Goal: Find specific page/section: Locate a particular part of the current website

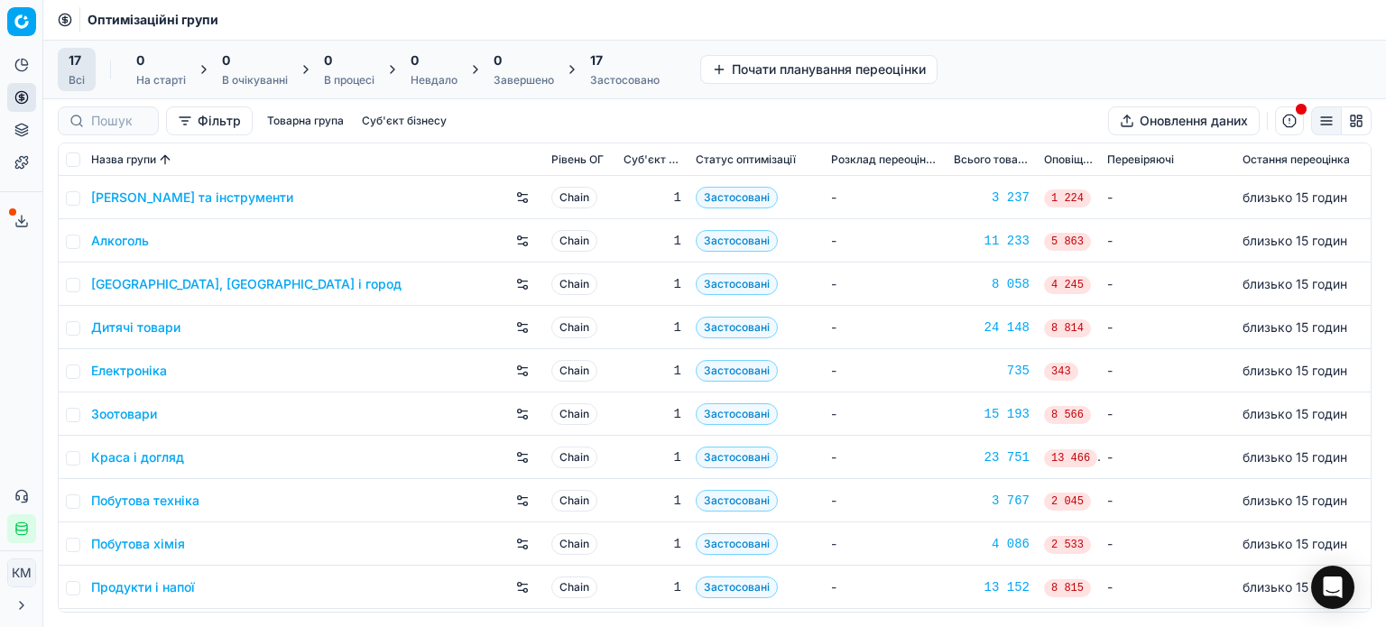
click at [137, 459] on link "Краса і догляд" at bounding box center [137, 457] width 93 height 18
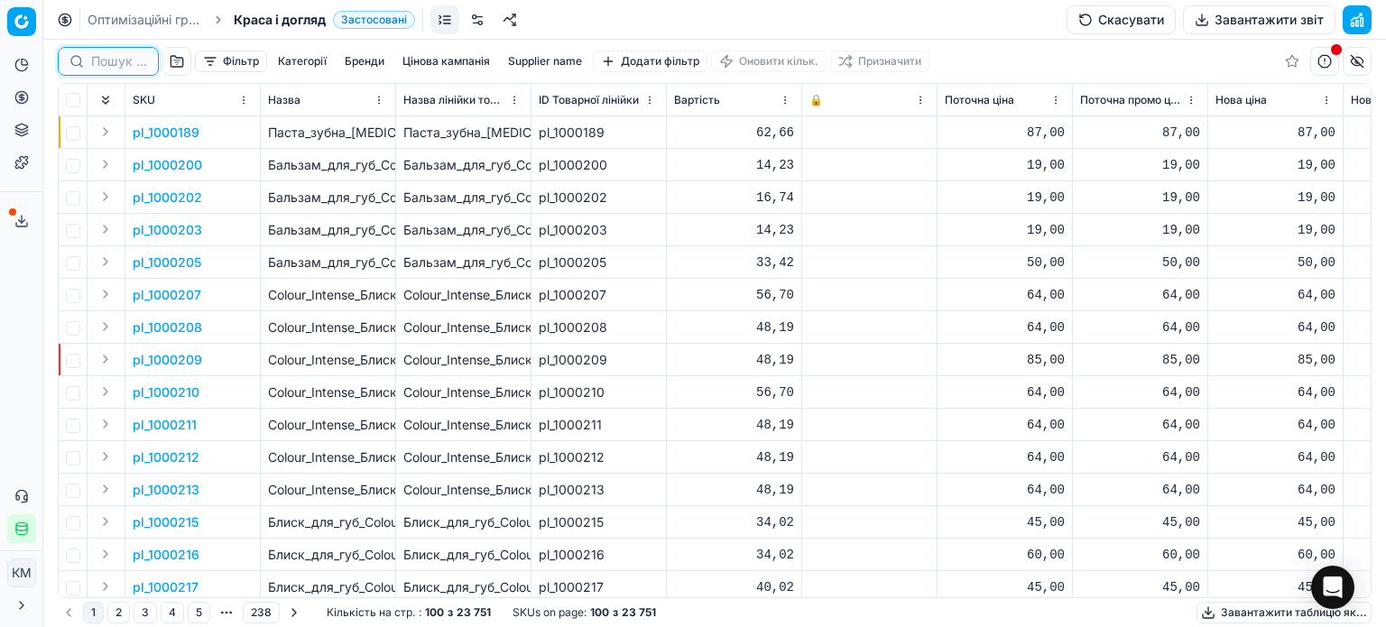
click at [128, 58] on input at bounding box center [119, 61] width 56 height 18
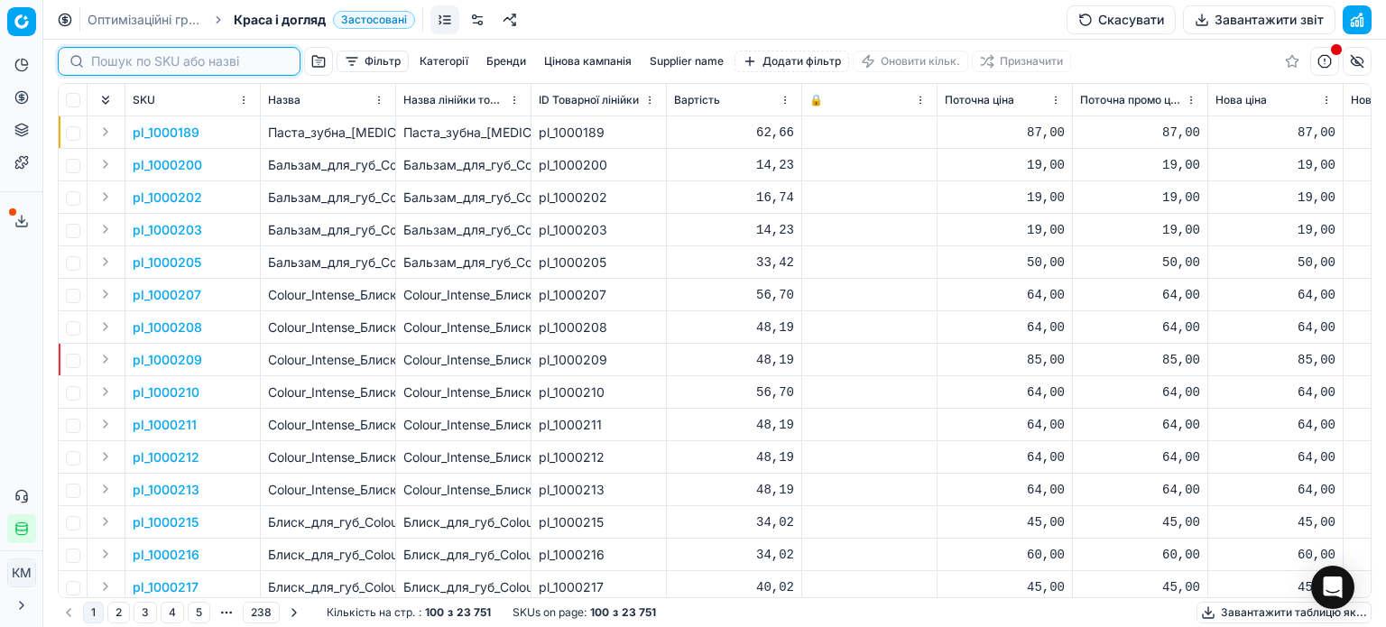
paste input "324998"
type input "324998"
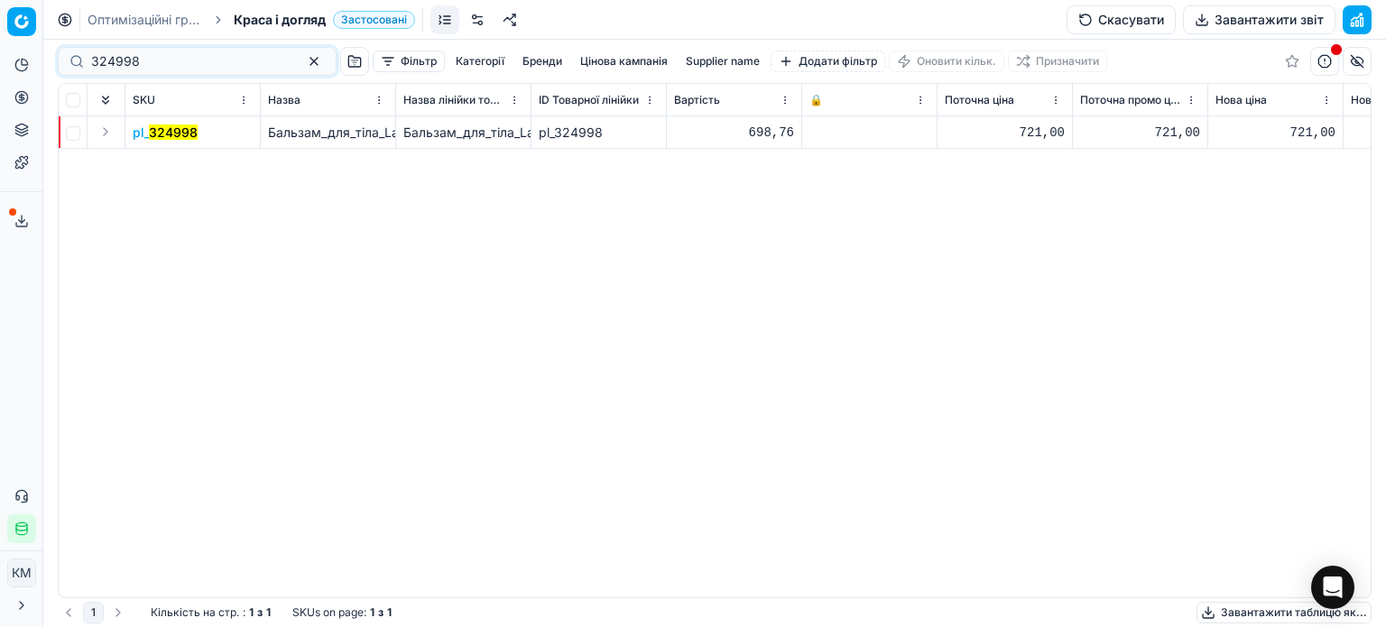
click at [177, 136] on mark "324998" at bounding box center [173, 132] width 49 height 15
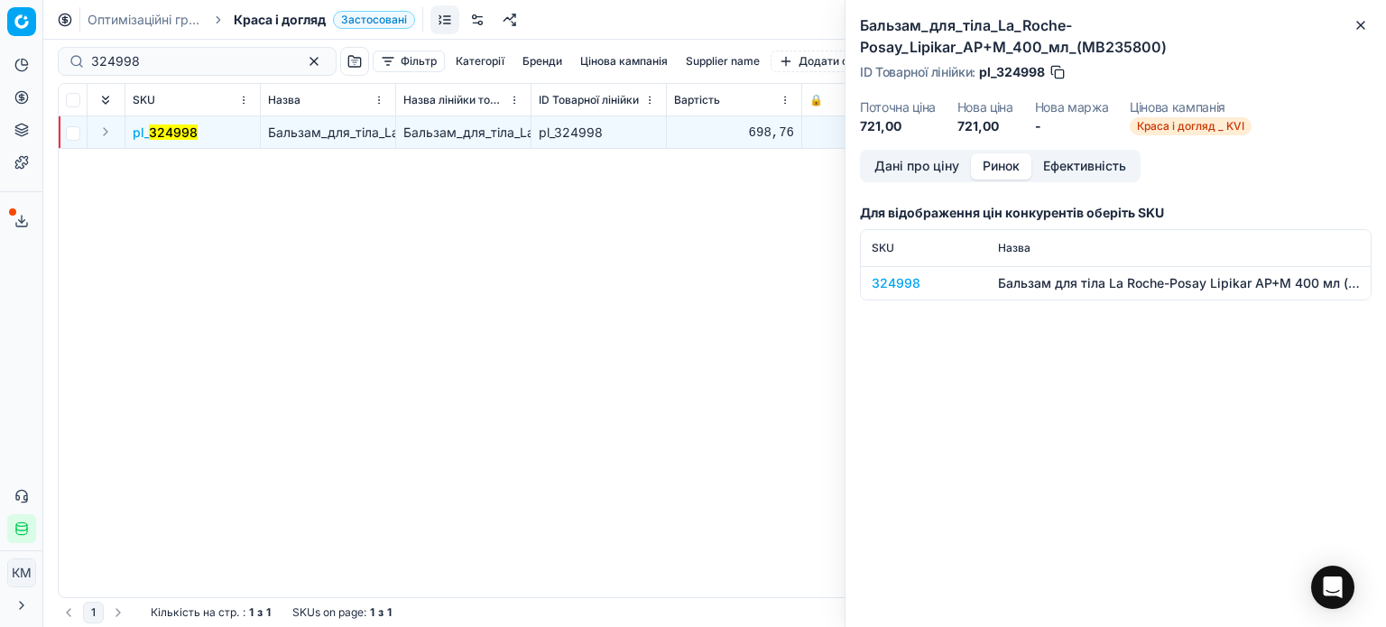
click at [1014, 164] on button "Ринок" at bounding box center [1001, 166] width 60 height 26
click at [905, 283] on div "324998" at bounding box center [924, 283] width 105 height 18
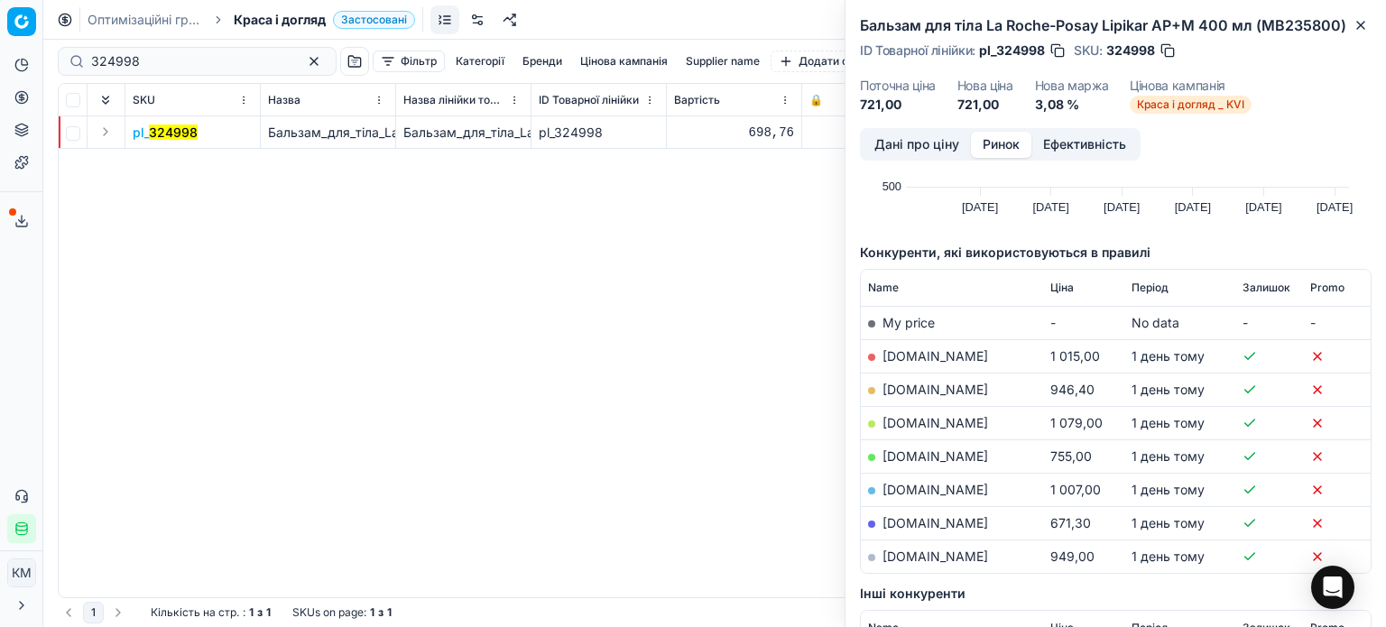
scroll to position [184, 0]
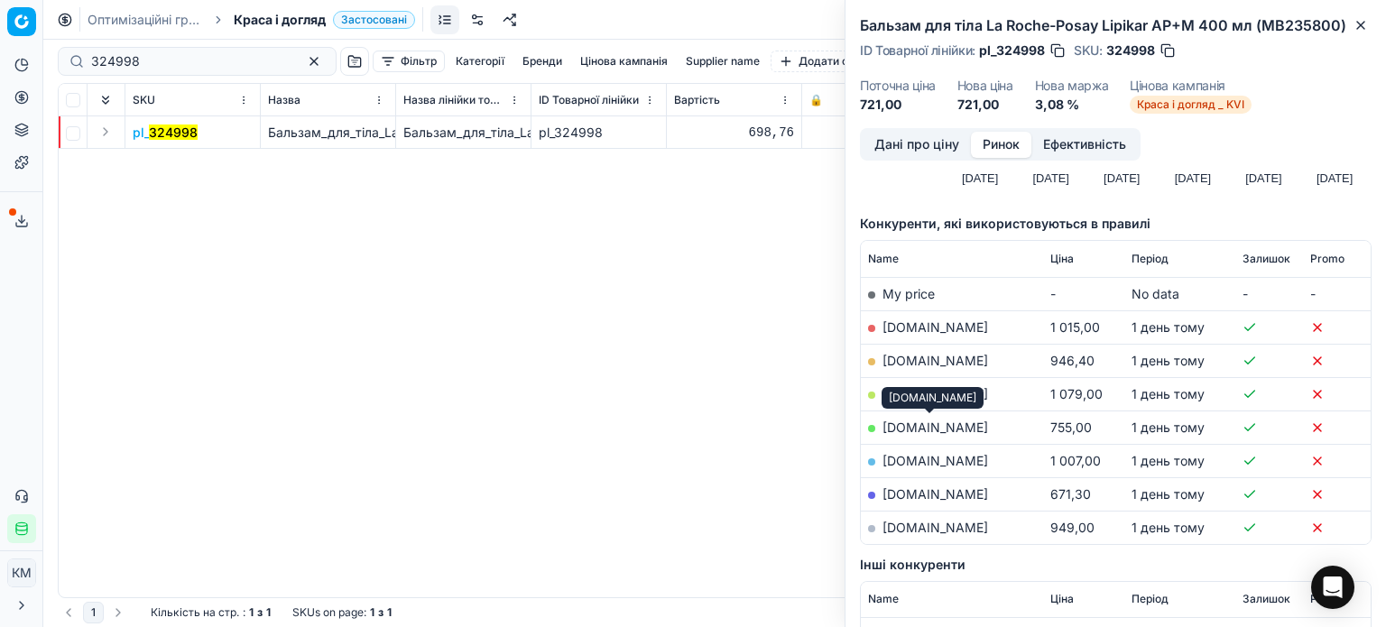
click at [954, 425] on link "[DOMAIN_NAME]" at bounding box center [935, 427] width 106 height 15
